Goal: Navigation & Orientation: Find specific page/section

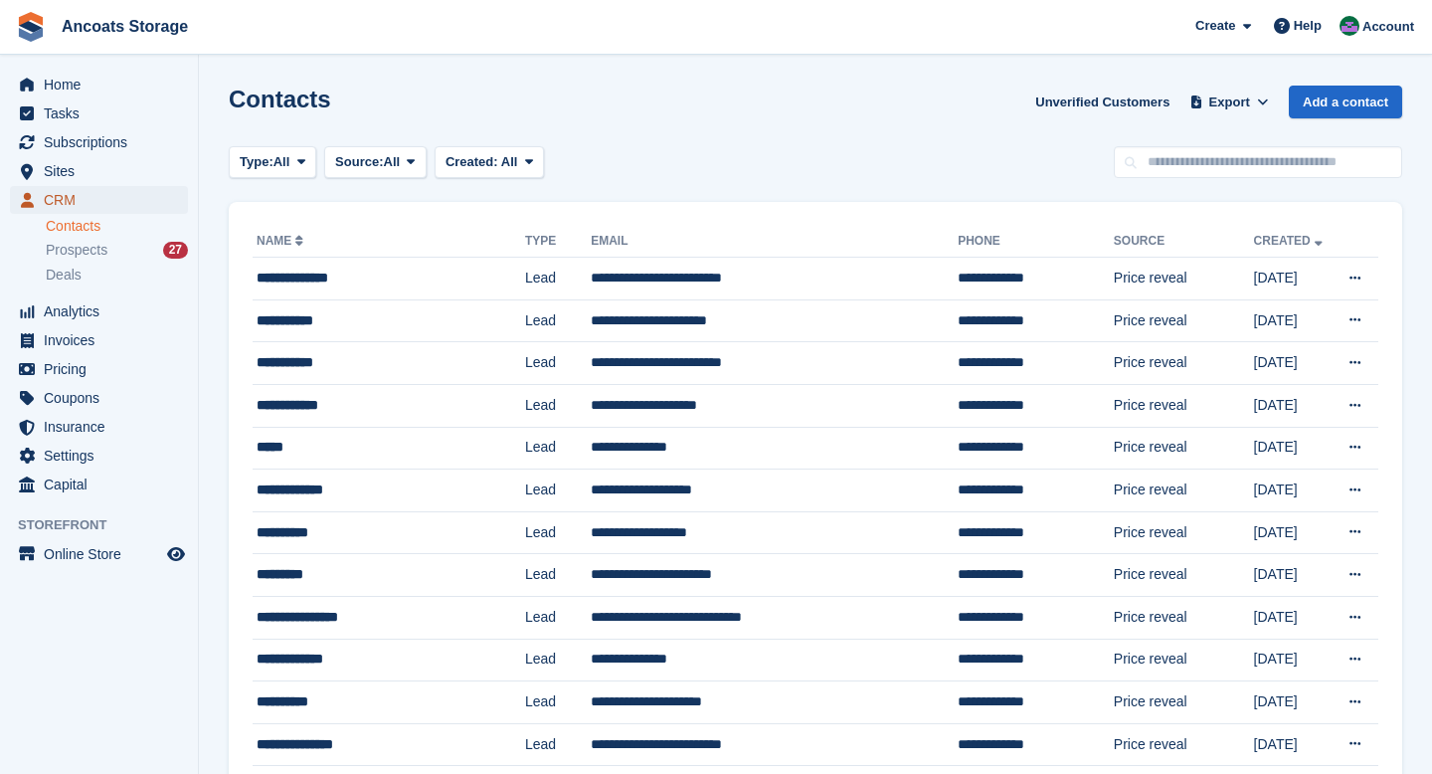
click at [87, 205] on span "CRM" at bounding box center [103, 200] width 119 height 28
click at [70, 203] on span "CRM" at bounding box center [103, 200] width 119 height 28
click at [62, 90] on span "Home" at bounding box center [103, 85] width 119 height 28
